Goal: Transaction & Acquisition: Purchase product/service

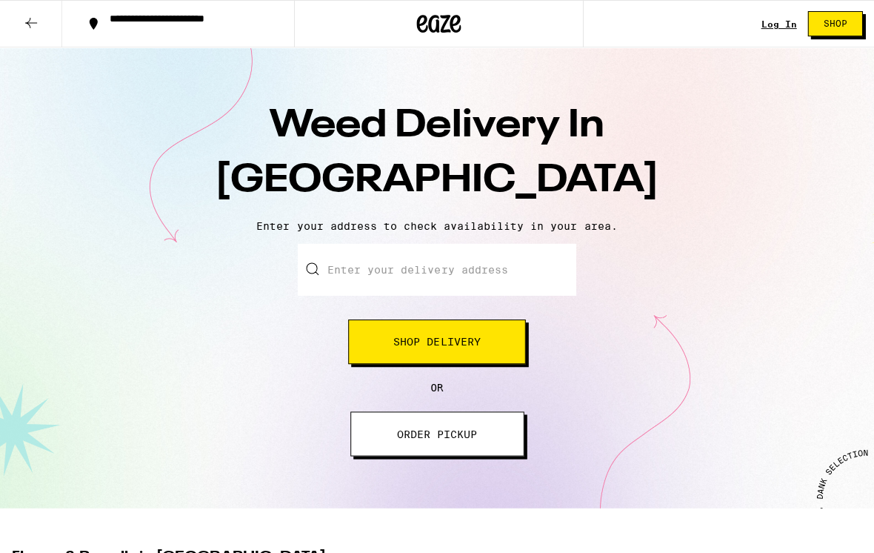
click at [488, 352] on button "Shop Delivery" at bounding box center [436, 341] width 177 height 44
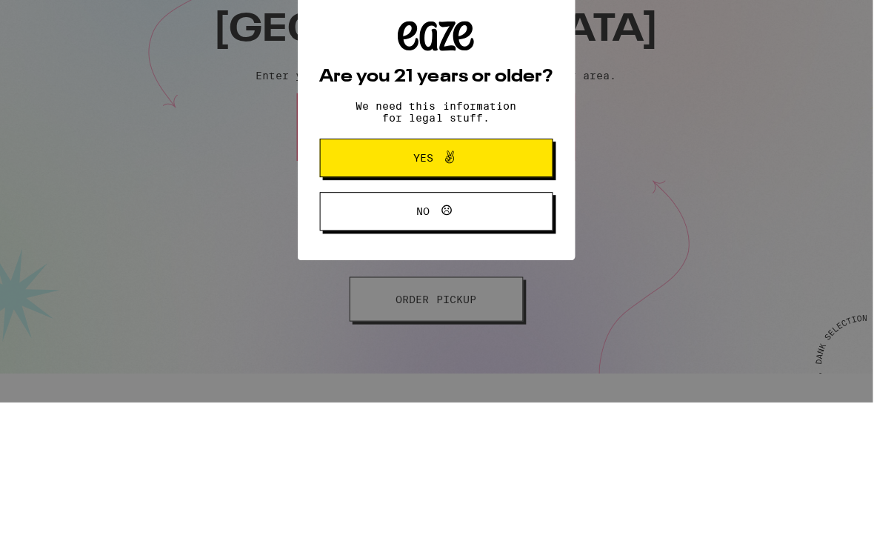
click at [536, 288] on button "Yes" at bounding box center [436, 307] width 233 height 39
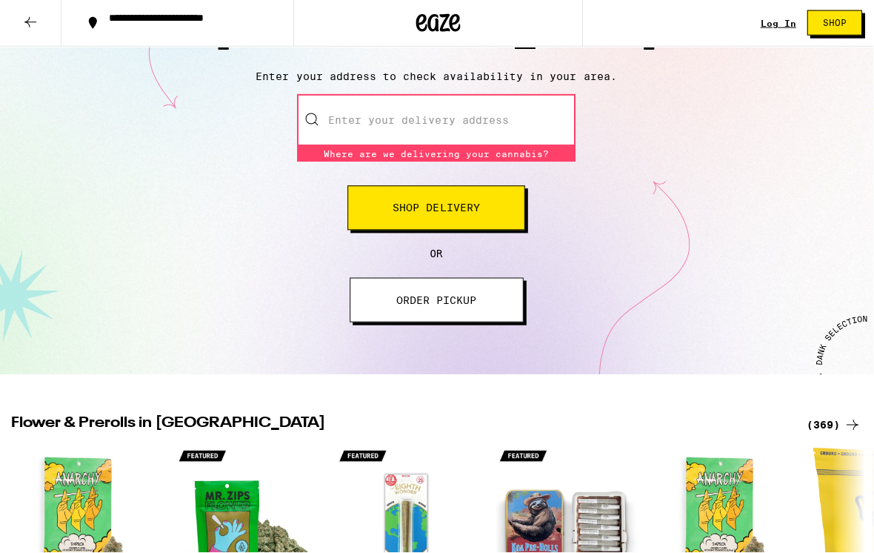
click at [530, 132] on input "Enter your delivery address" at bounding box center [436, 121] width 278 height 52
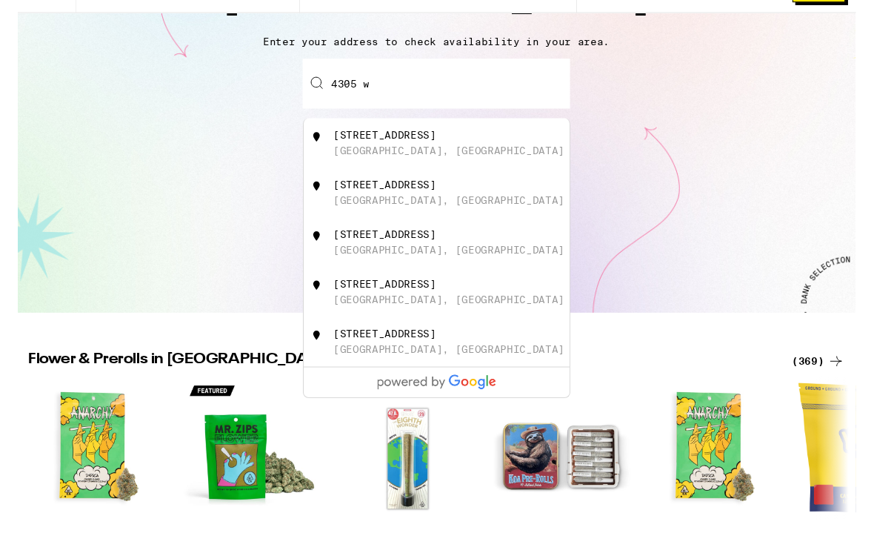
click at [505, 220] on div "[STREET_ADDRESS]" at bounding box center [461, 234] width 265 height 28
type input "[STREET_ADDRESS]"
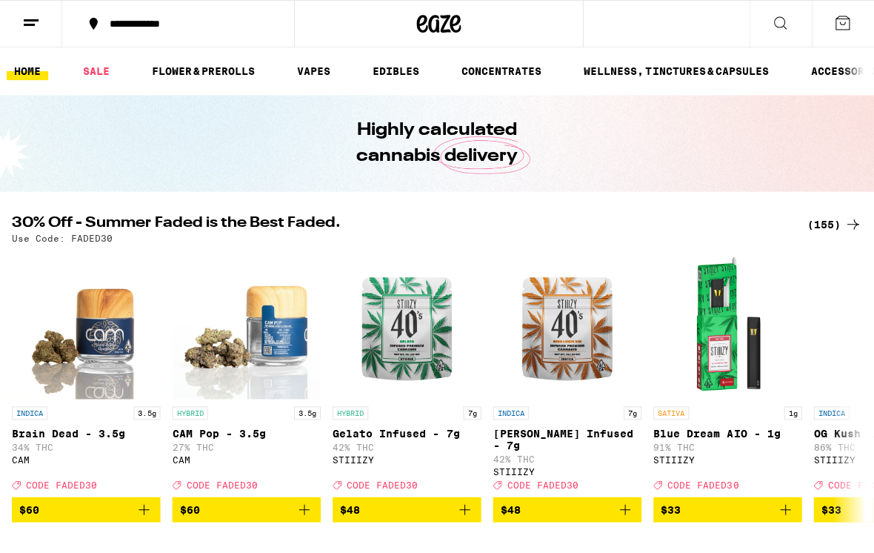
click at [313, 65] on link "VAPES" at bounding box center [313, 71] width 48 height 18
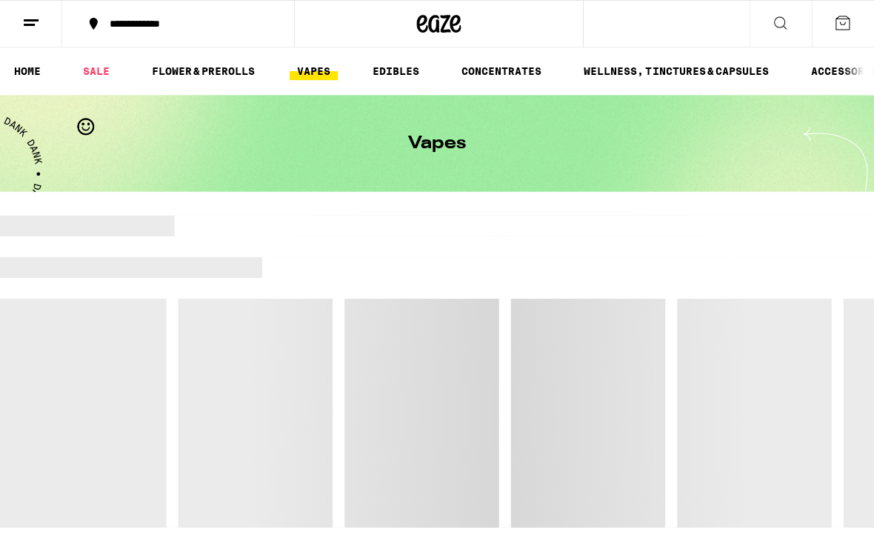
click at [302, 70] on link "VAPES" at bounding box center [313, 71] width 48 height 18
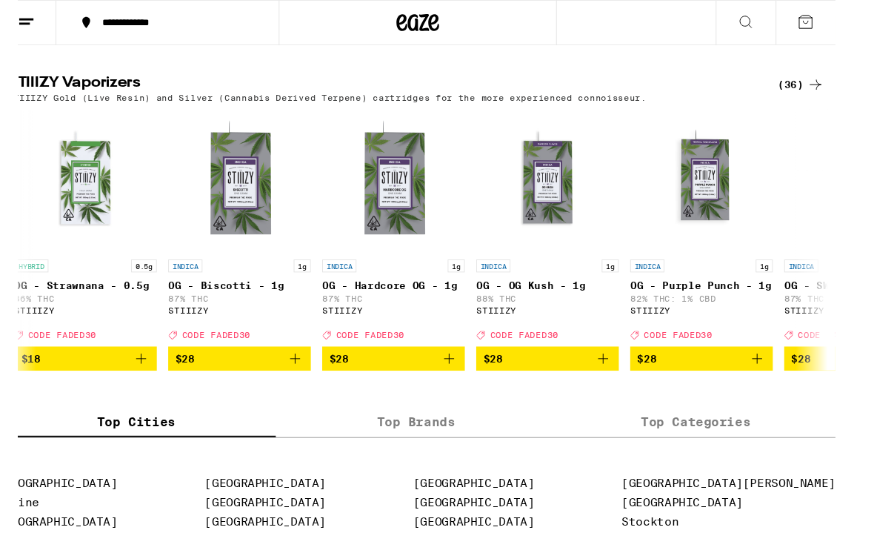
scroll to position [1295, 0]
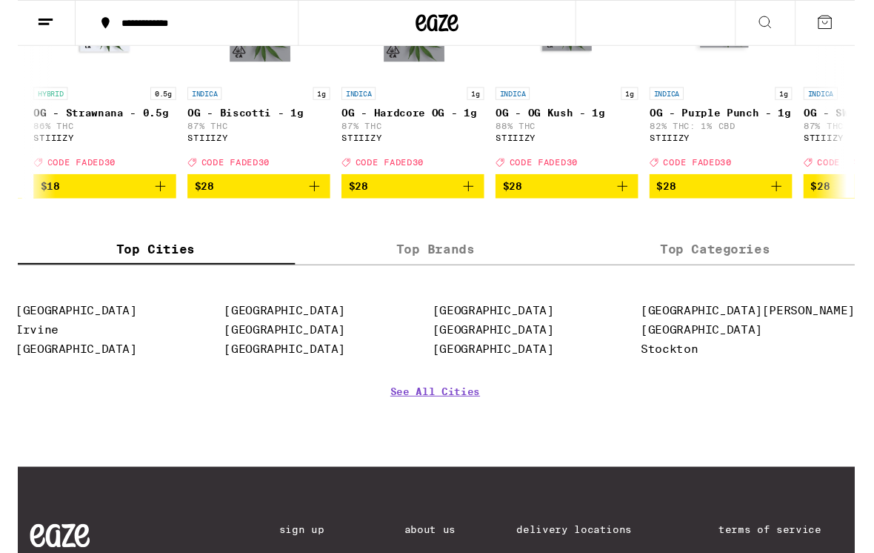
click at [304, 202] on icon "Add to bag" at bounding box center [311, 193] width 18 height 18
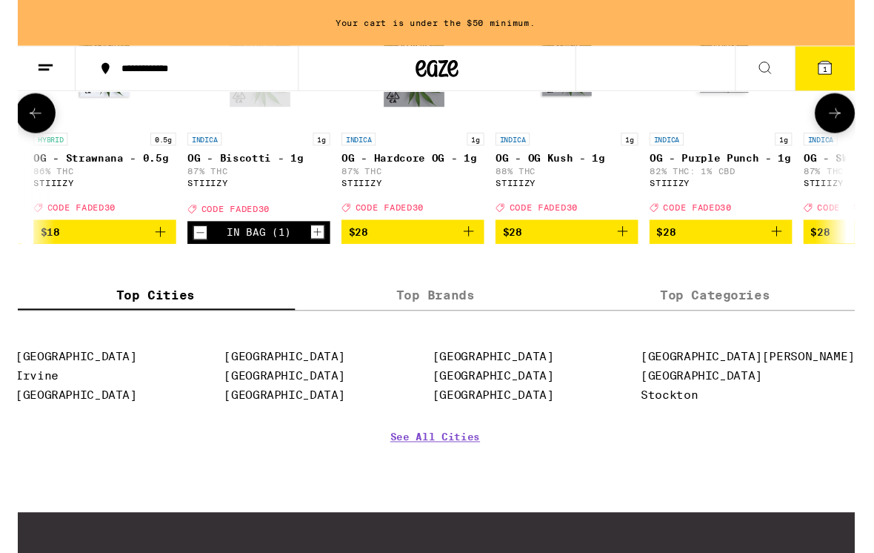
click at [845, 84] on button "1" at bounding box center [841, 71] width 62 height 46
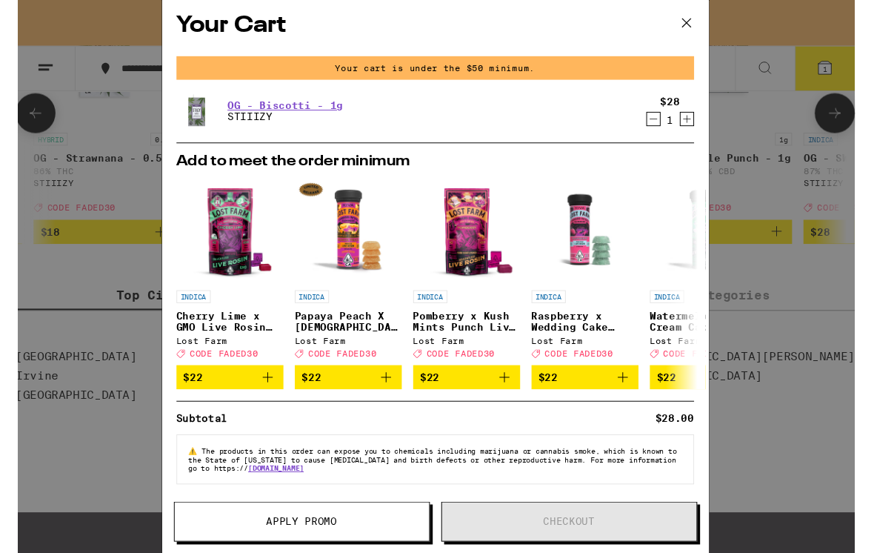
scroll to position [17, 0]
click at [691, 121] on icon "Increment" at bounding box center [697, 124] width 13 height 18
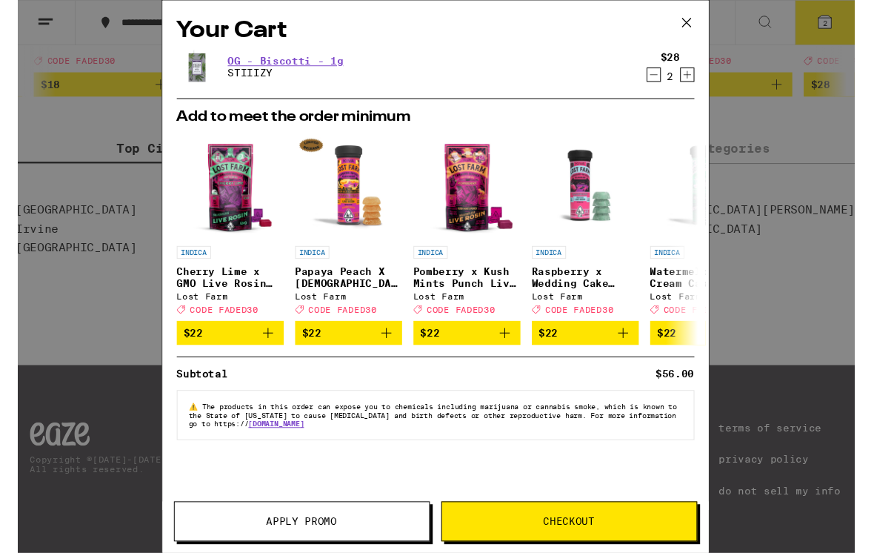
scroll to position [1485, 0]
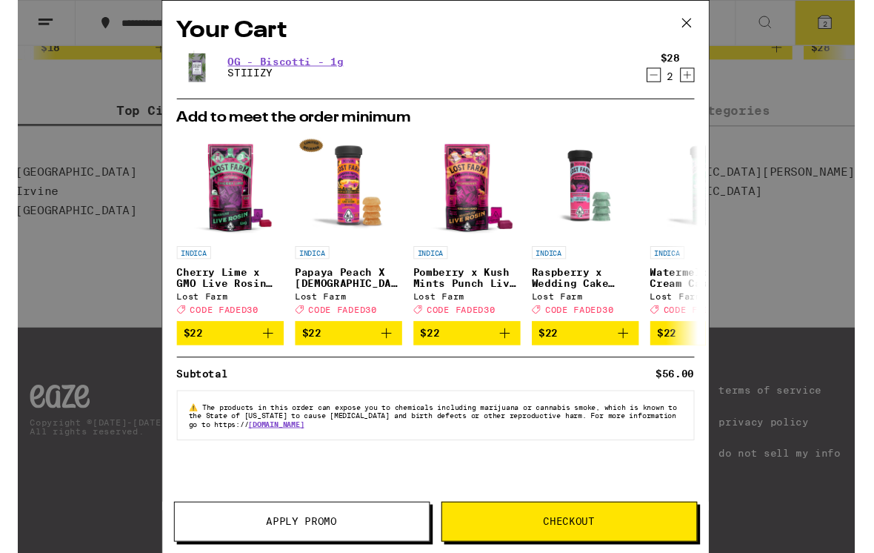
click at [386, 536] on span "Apply Promo" at bounding box center [297, 541] width 265 height 10
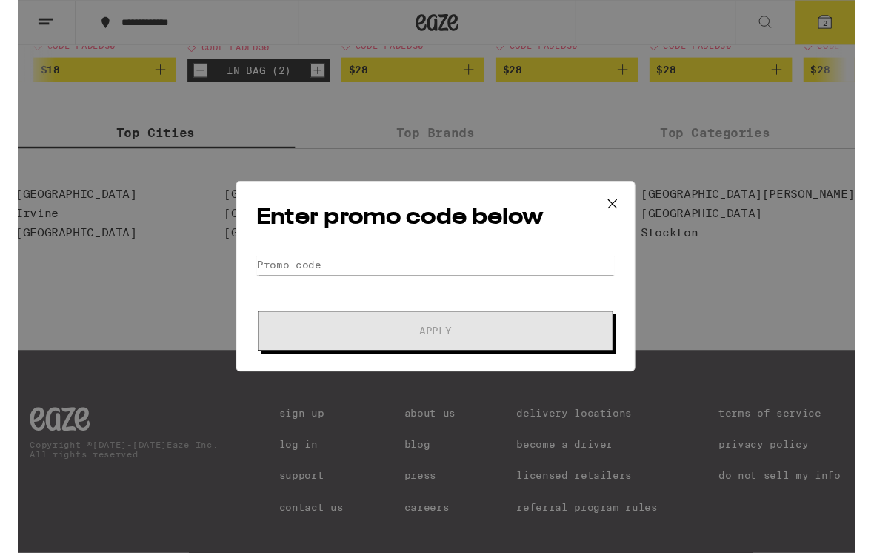
click at [615, 203] on icon at bounding box center [620, 212] width 22 height 22
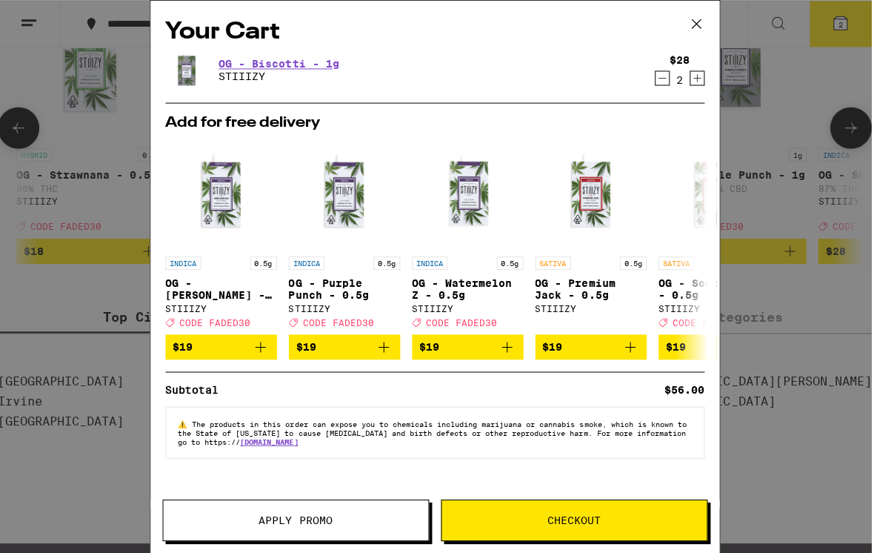
scroll to position [1237, 0]
click at [381, 522] on span "Apply Promo" at bounding box center [297, 518] width 265 height 10
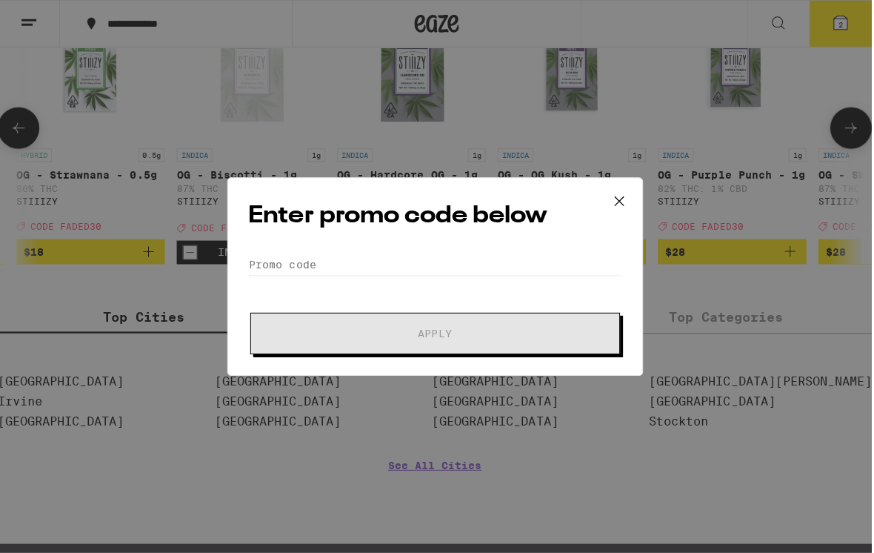
click at [512, 248] on div "Enter promo code below Promo Code Apply" at bounding box center [436, 276] width 415 height 198
click at [439, 258] on input "Promo Code" at bounding box center [436, 264] width 372 height 22
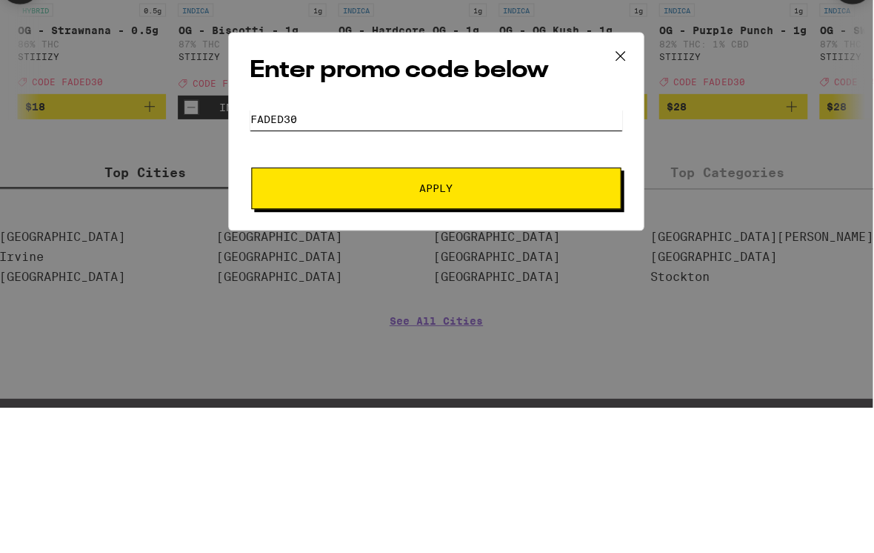
type input "Faded30"
click at [519, 312] on button "Apply" at bounding box center [436, 332] width 369 height 41
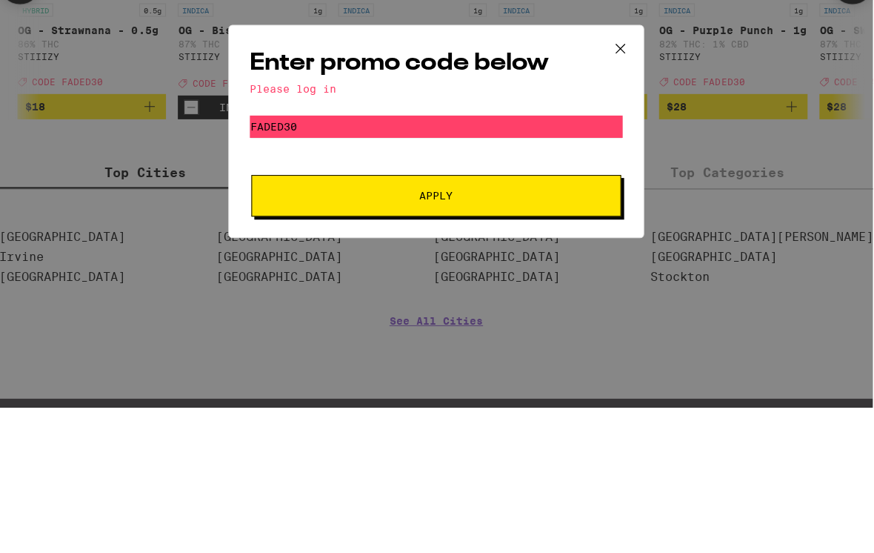
scroll to position [1381, 0]
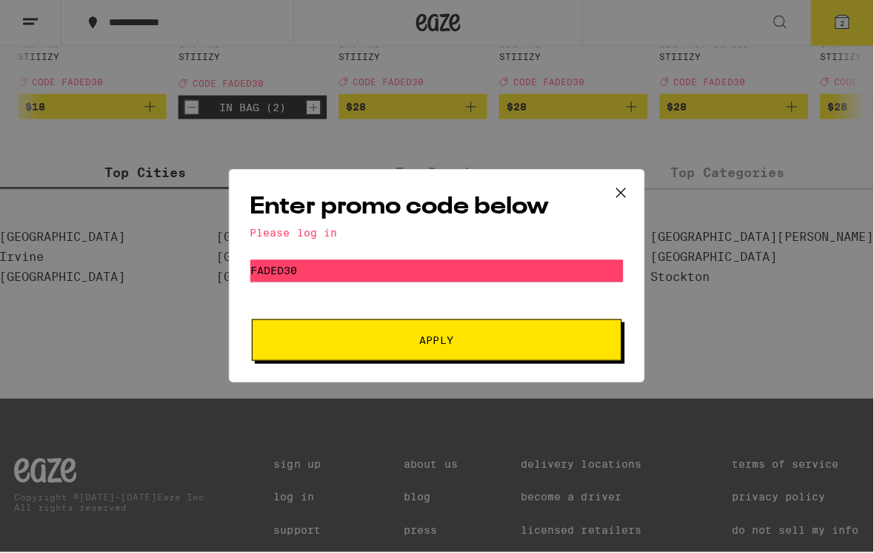
click at [547, 343] on span "Apply" at bounding box center [436, 340] width 267 height 10
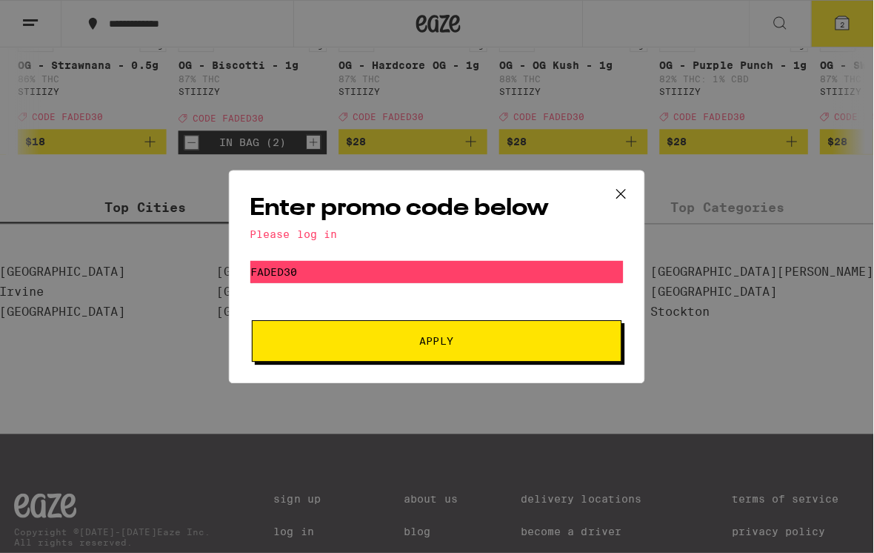
click at [612, 196] on icon at bounding box center [620, 193] width 22 height 22
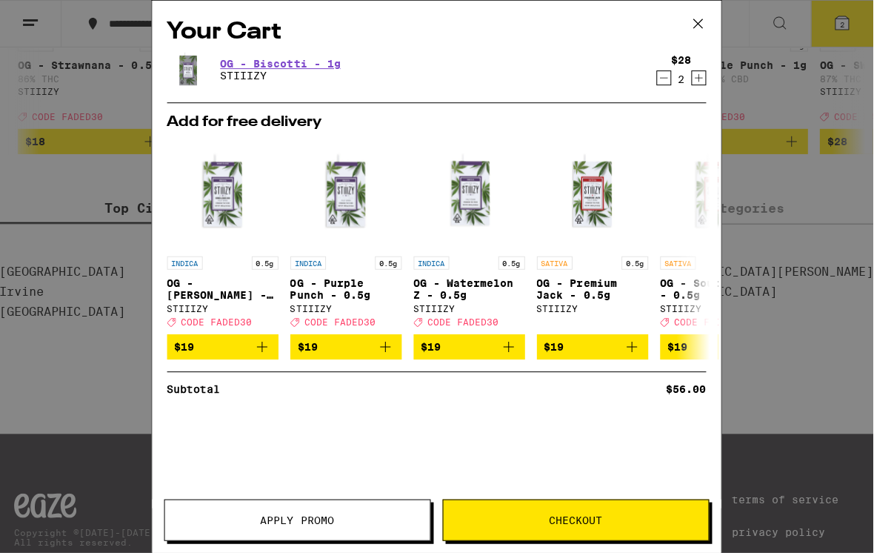
scroll to position [1234, 0]
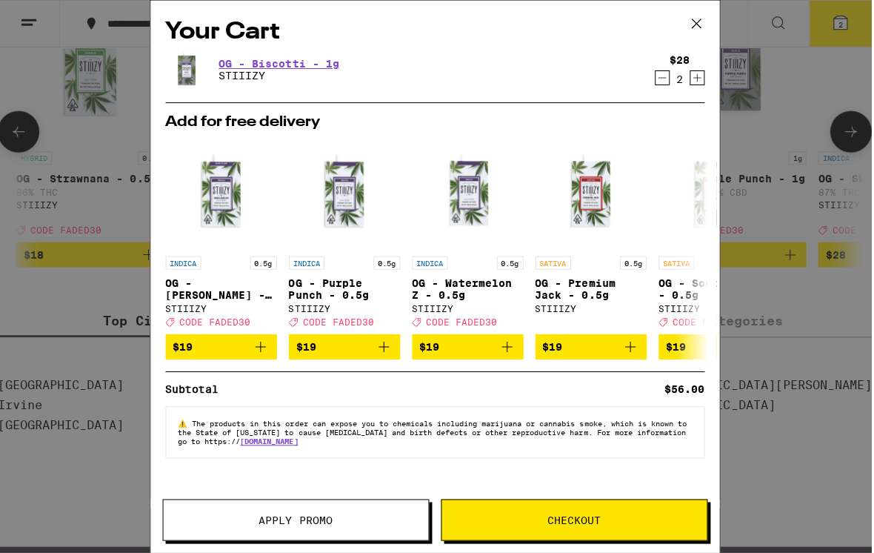
click at [697, 28] on icon at bounding box center [697, 24] width 22 height 22
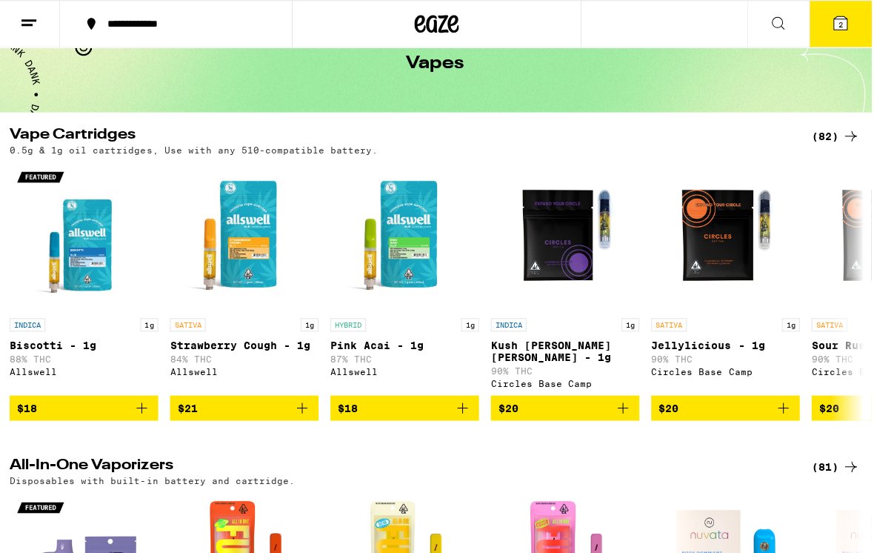
click at [33, 20] on line at bounding box center [31, 20] width 15 height 0
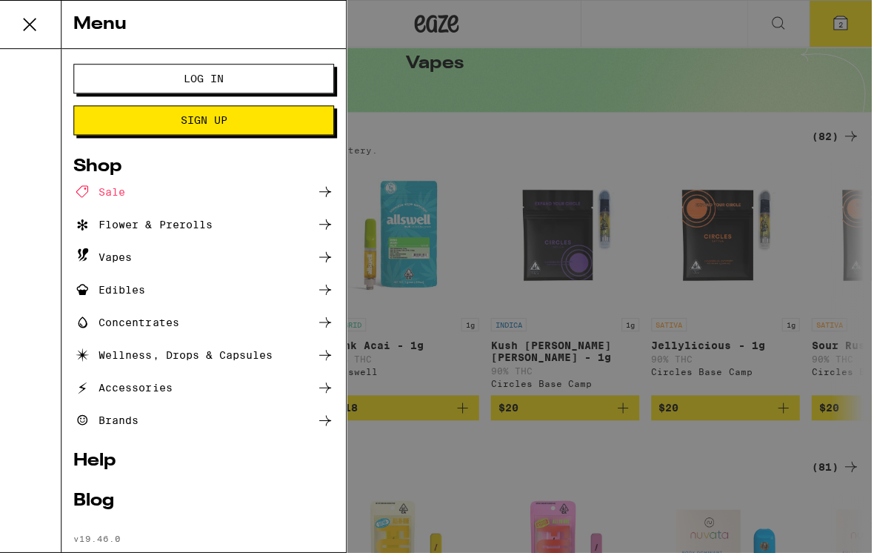
click at [127, 70] on button "Log In" at bounding box center [206, 79] width 260 height 30
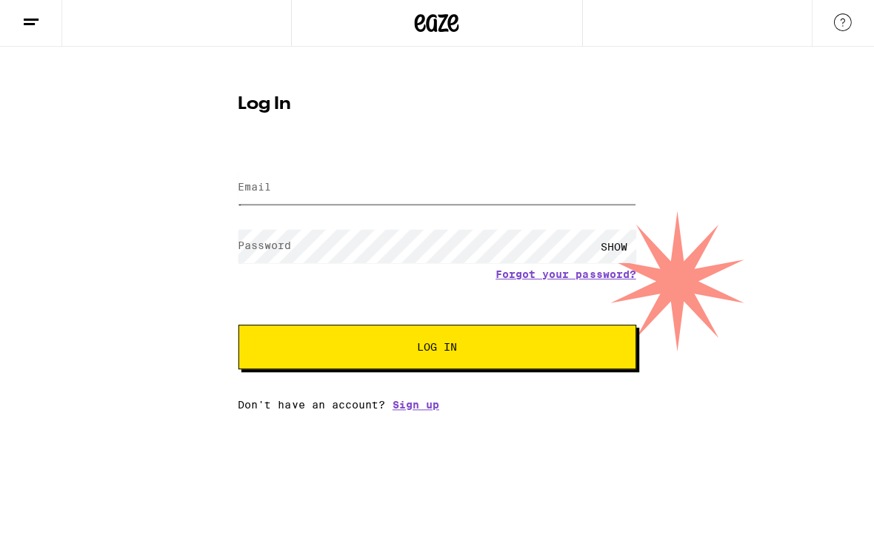
click at [470, 195] on input "Email" at bounding box center [436, 187] width 397 height 33
type input "[EMAIL_ADDRESS][DOMAIN_NAME]"
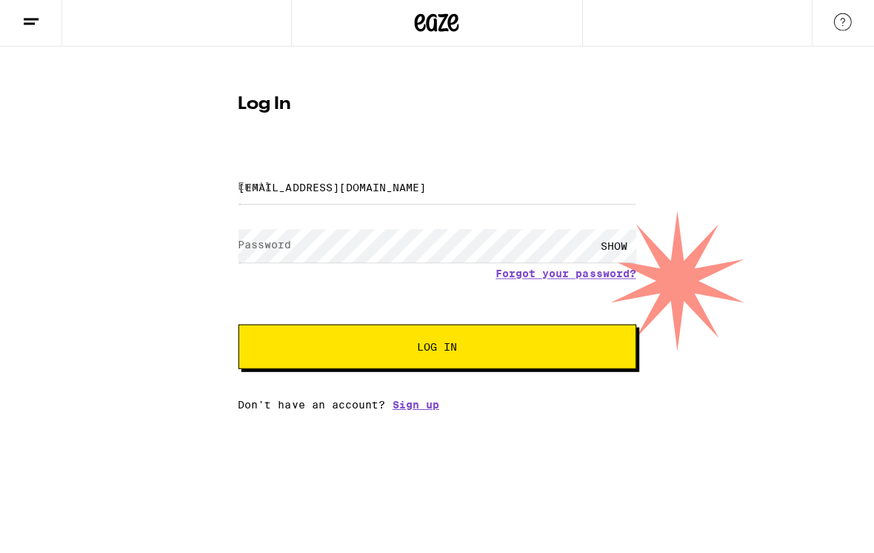
click at [437, 348] on button "Log In" at bounding box center [436, 347] width 397 height 44
